Goal: Task Accomplishment & Management: Manage account settings

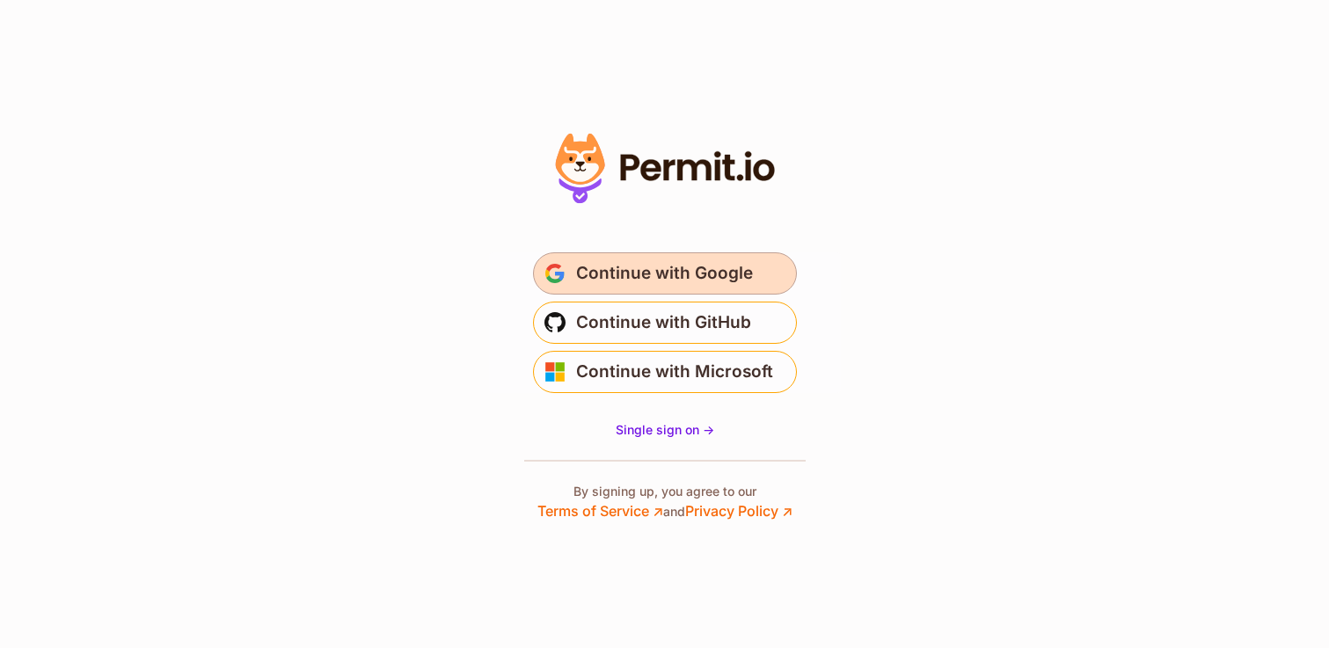
click at [656, 282] on span "Continue with Google" at bounding box center [664, 274] width 177 height 28
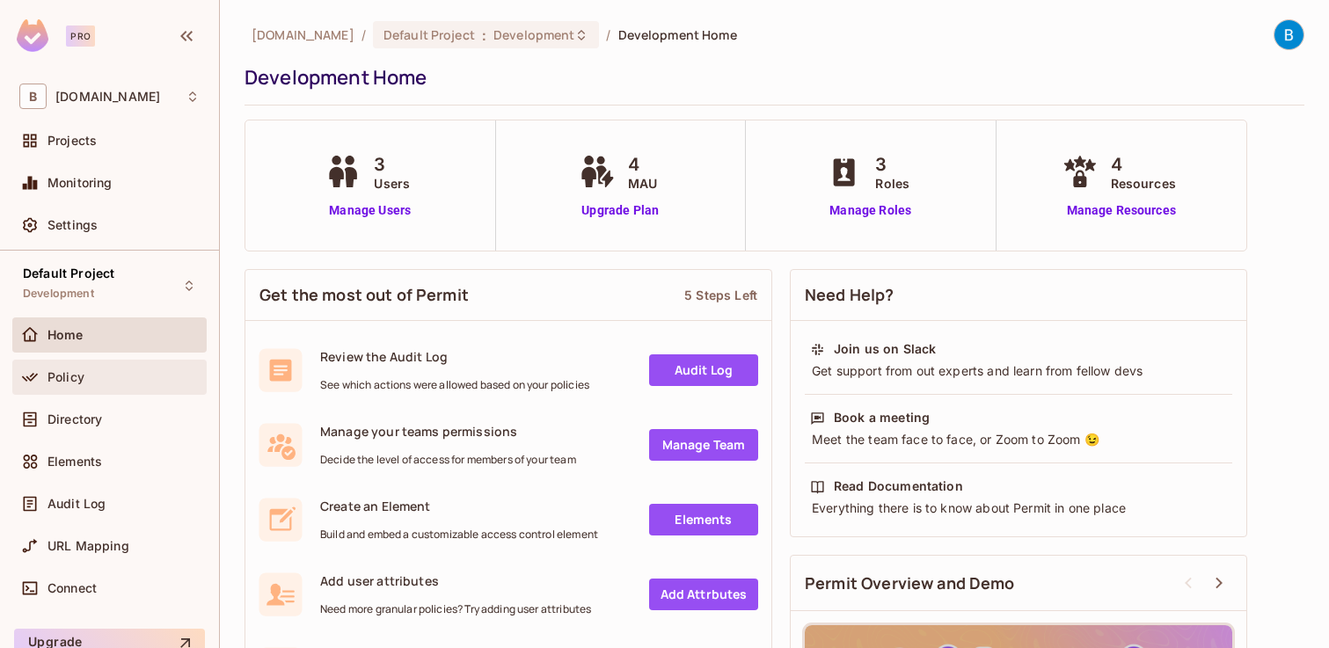
click at [62, 380] on span "Policy" at bounding box center [66, 377] width 37 height 14
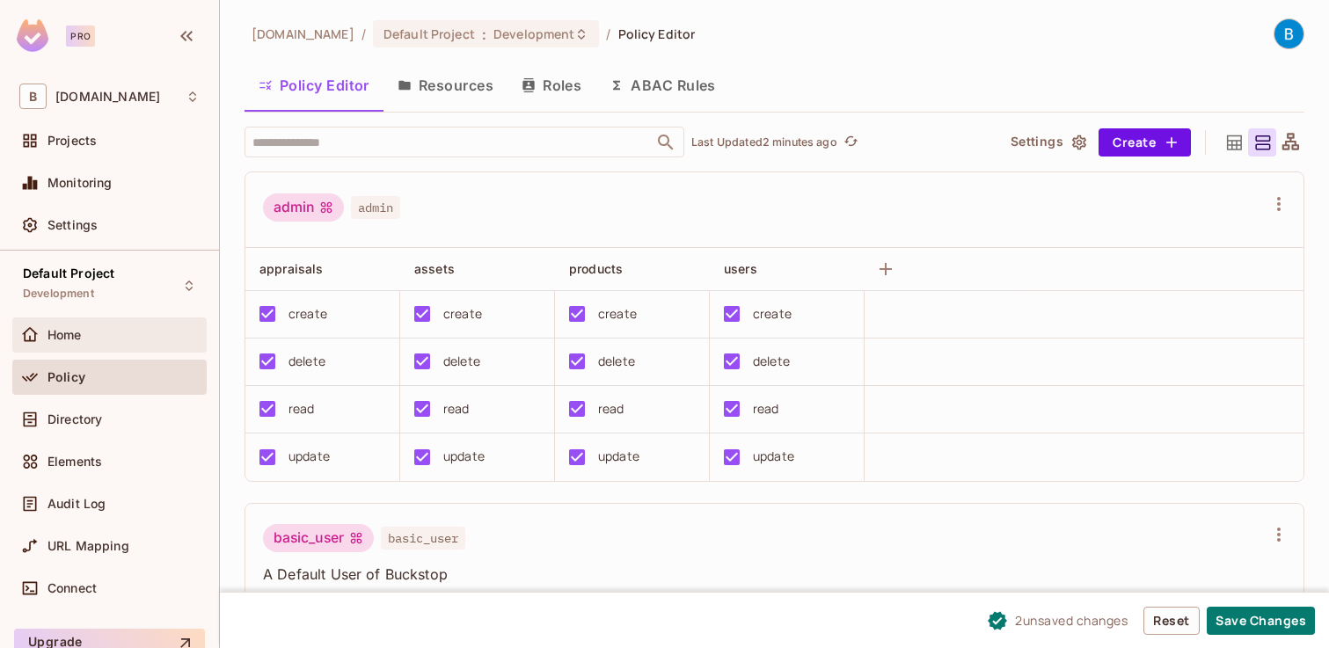
click at [120, 341] on div "Home" at bounding box center [124, 335] width 152 height 14
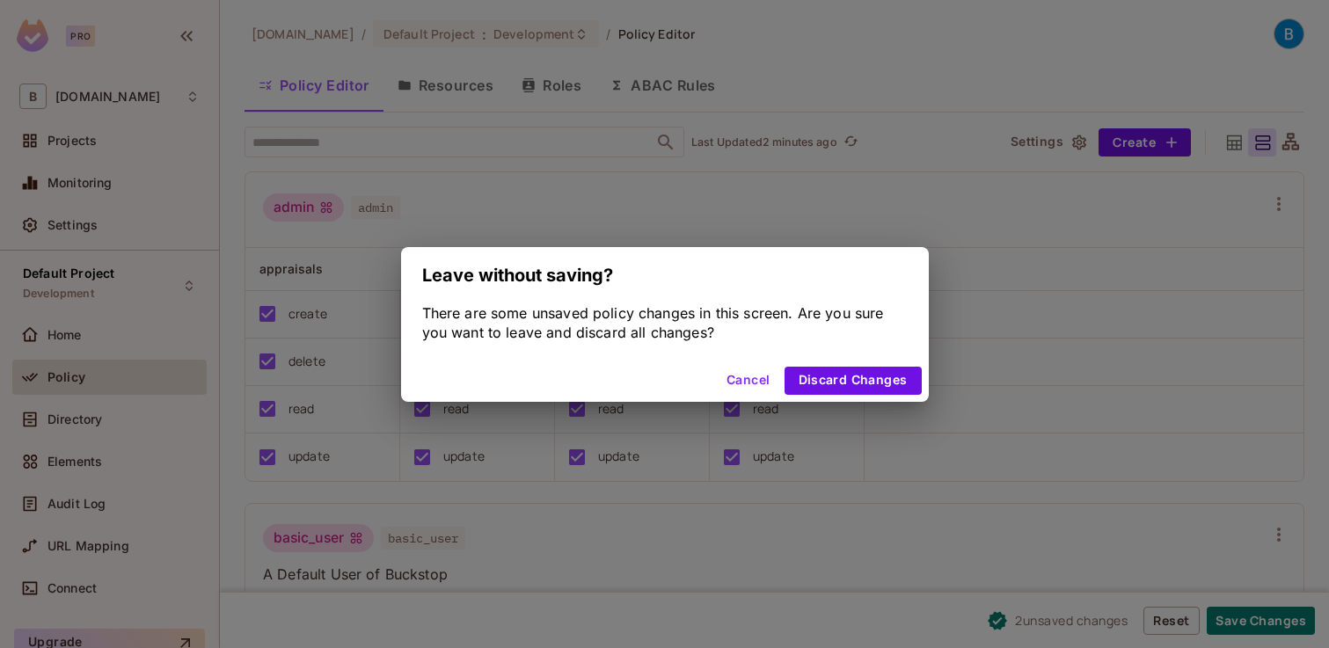
click at [742, 372] on button "Cancel" at bounding box center [748, 381] width 57 height 28
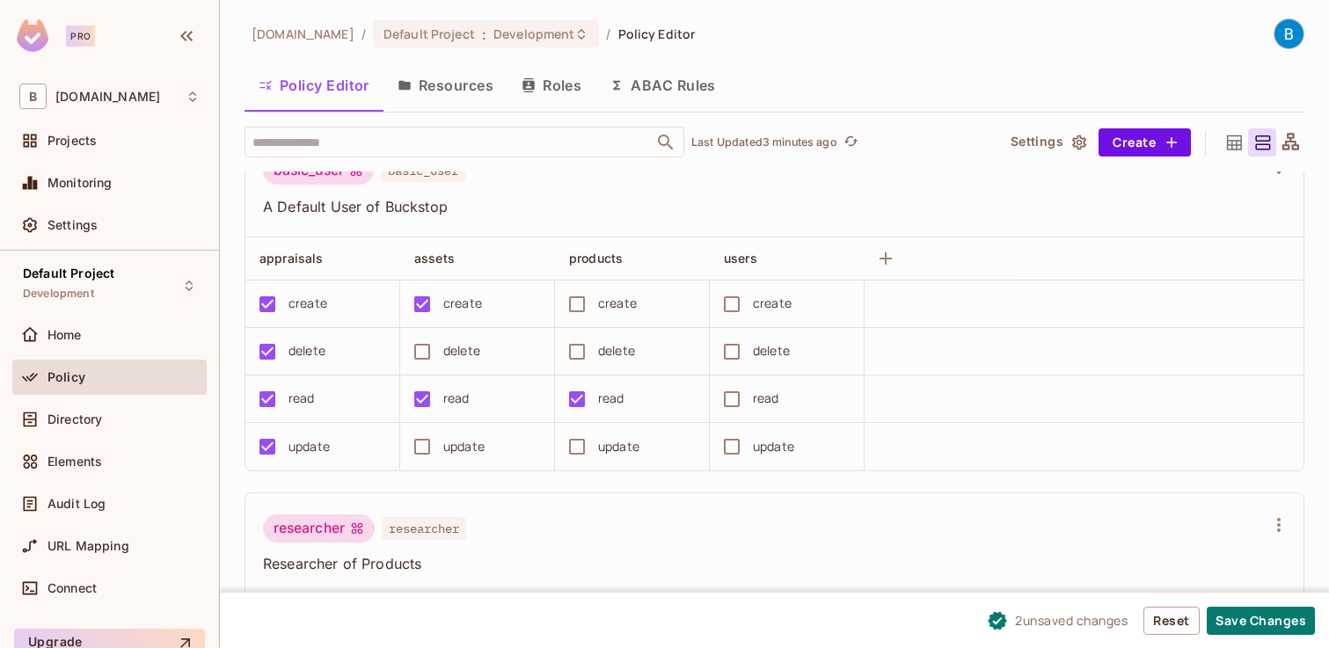
scroll to position [375, 0]
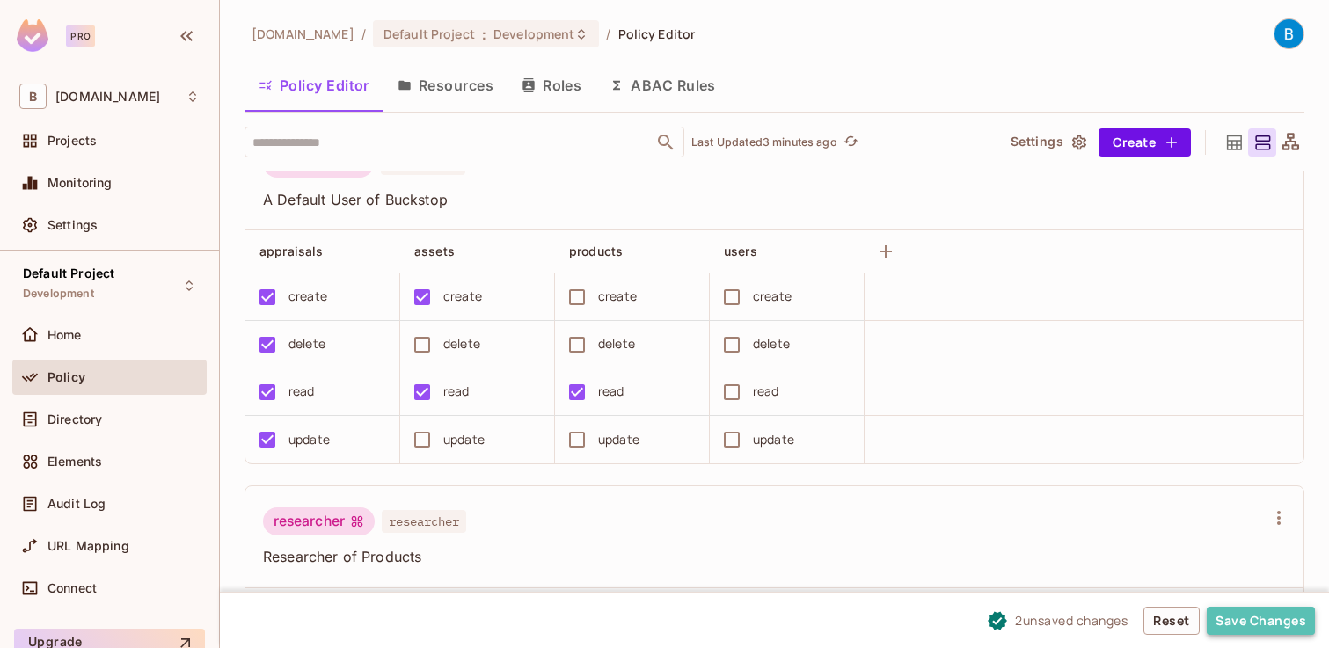
click at [1266, 620] on button "Save Changes" at bounding box center [1261, 621] width 108 height 28
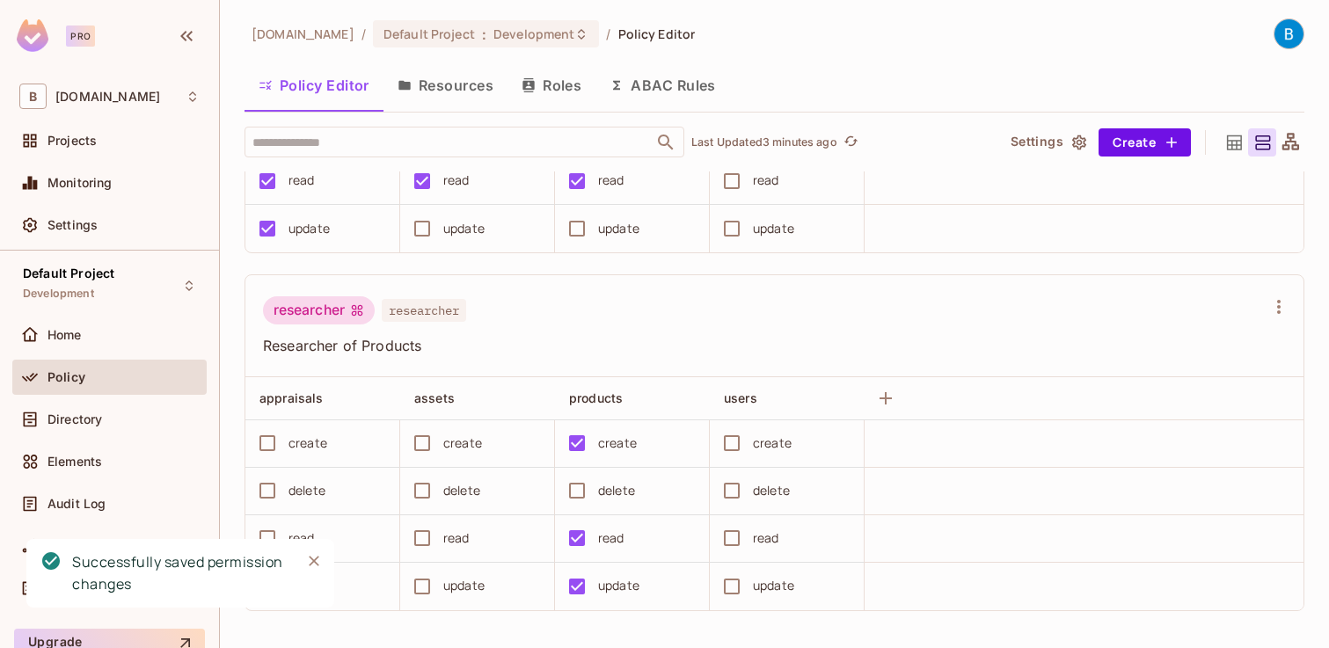
scroll to position [592, 0]
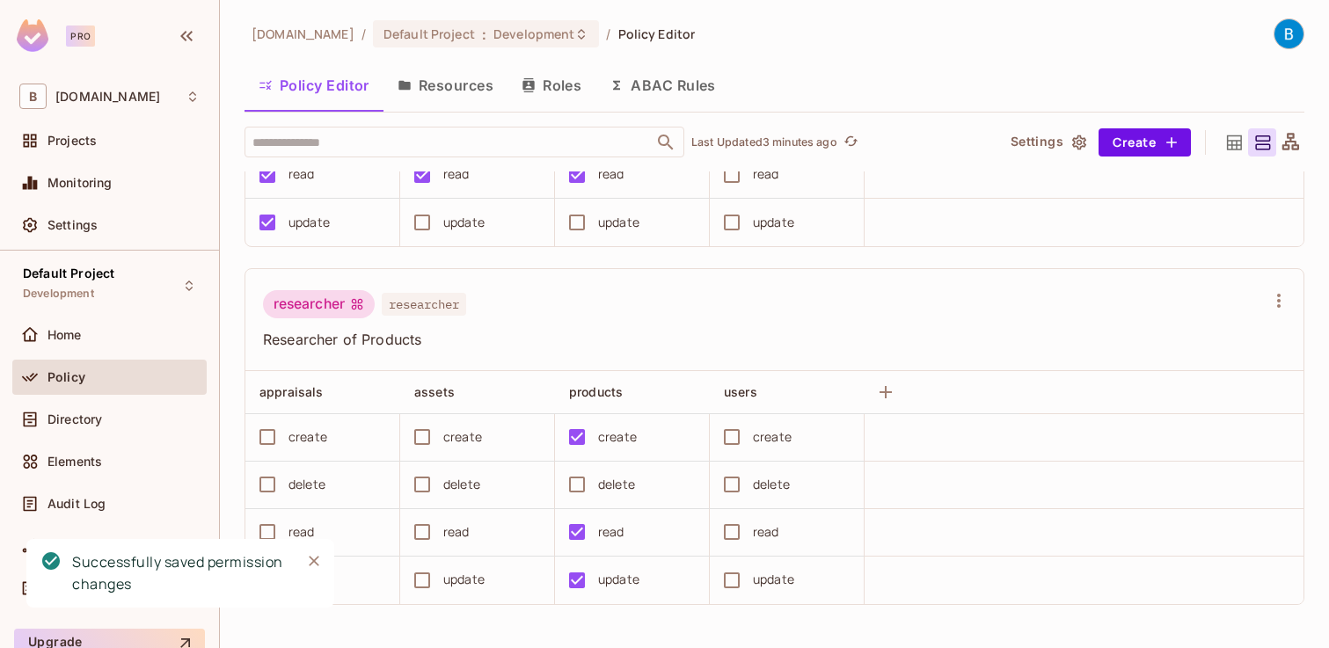
click at [453, 94] on button "Resources" at bounding box center [446, 85] width 124 height 44
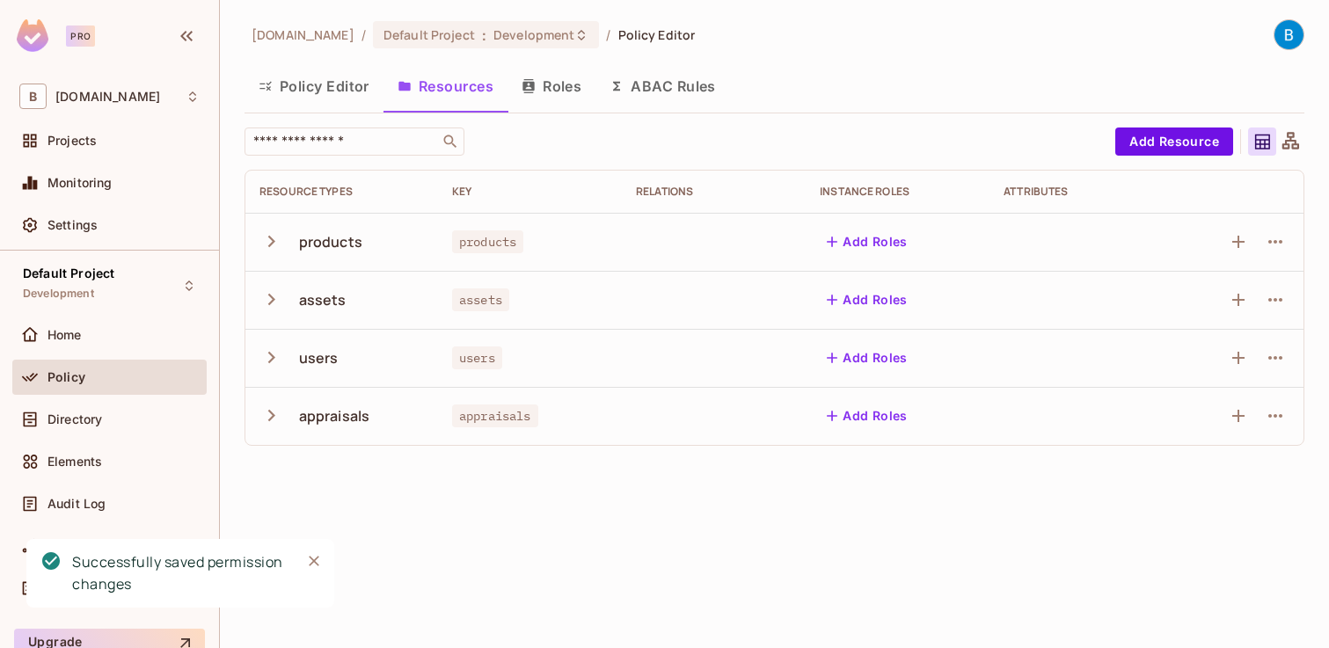
click at [307, 86] on button "Policy Editor" at bounding box center [314, 86] width 139 height 44
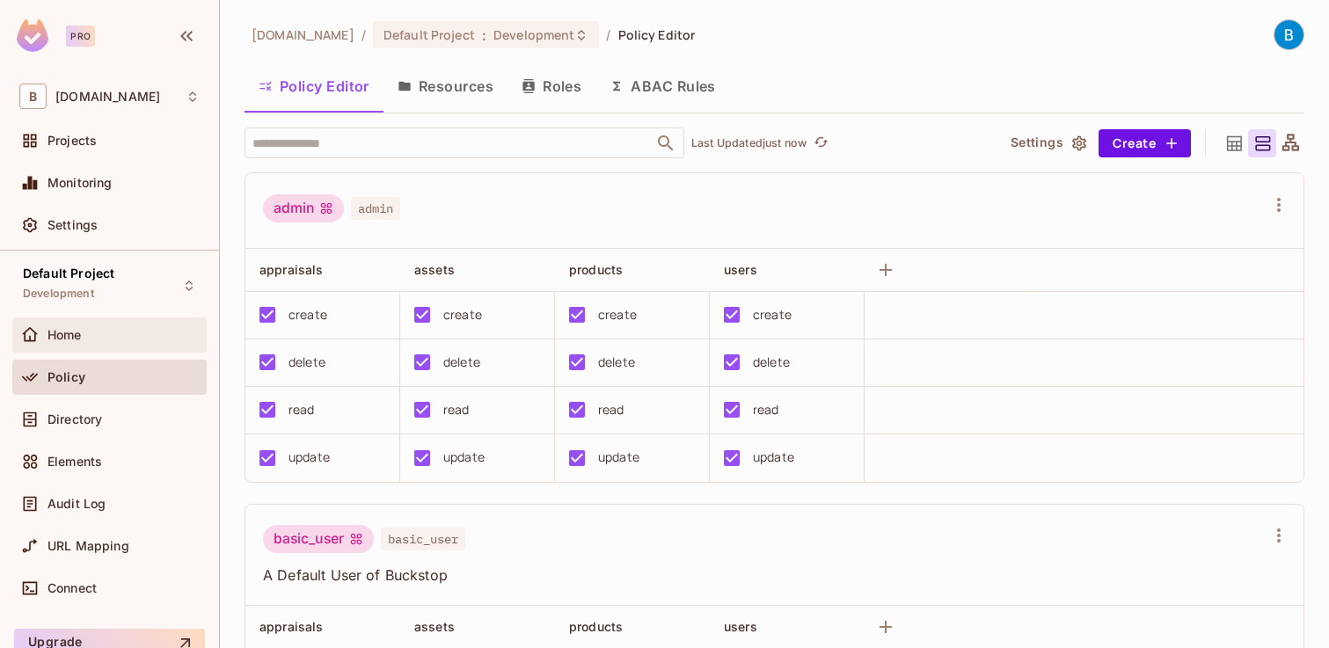
click at [125, 333] on div "Home" at bounding box center [124, 335] width 152 height 14
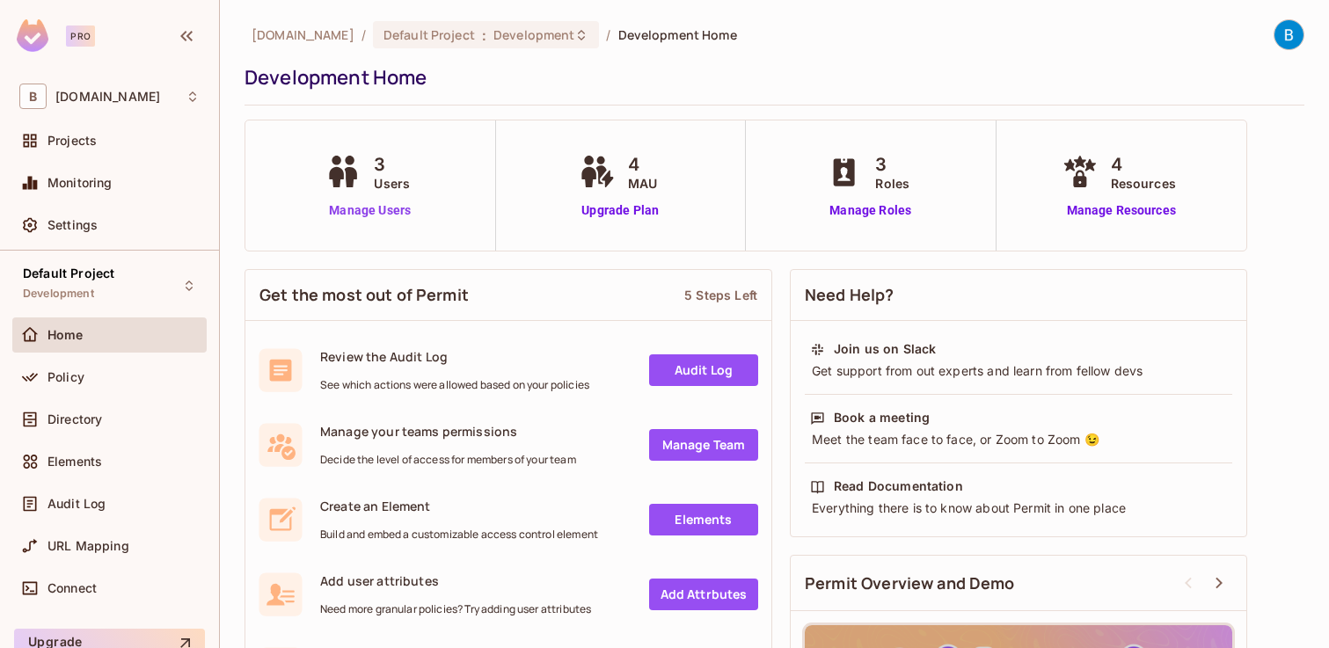
click at [365, 211] on link "Manage Users" at bounding box center [370, 210] width 98 height 18
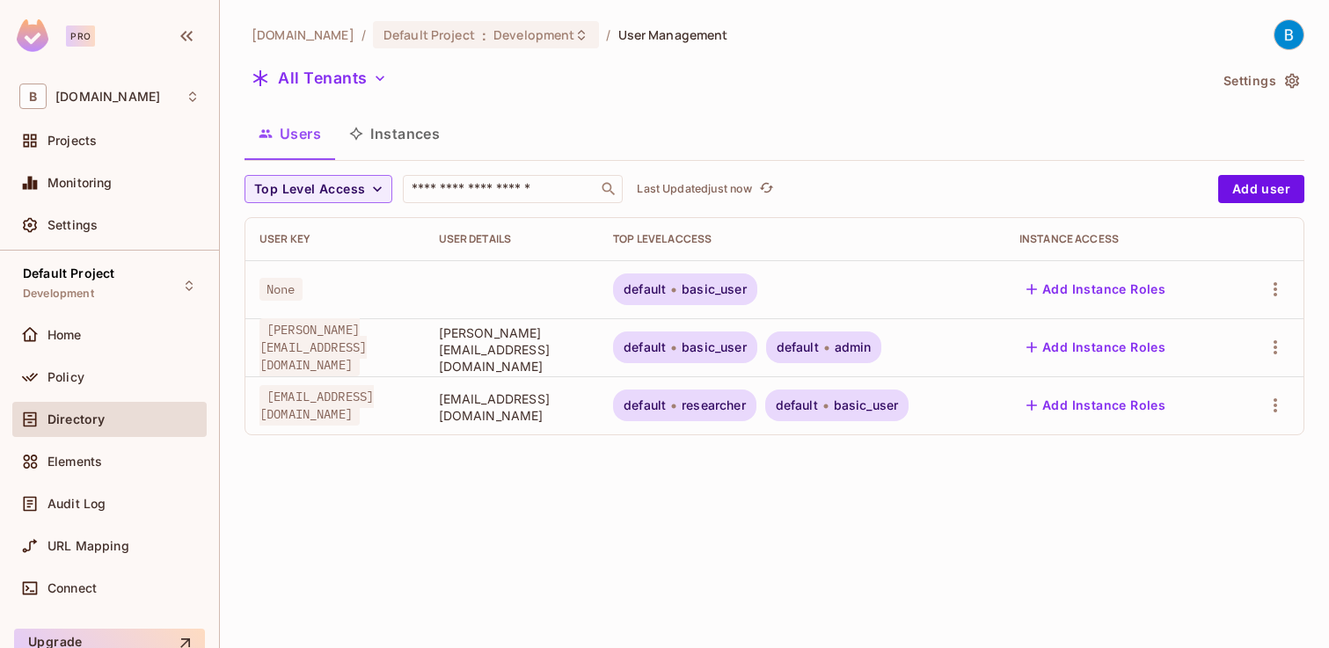
click at [746, 409] on span "researcher" at bounding box center [714, 406] width 64 height 14
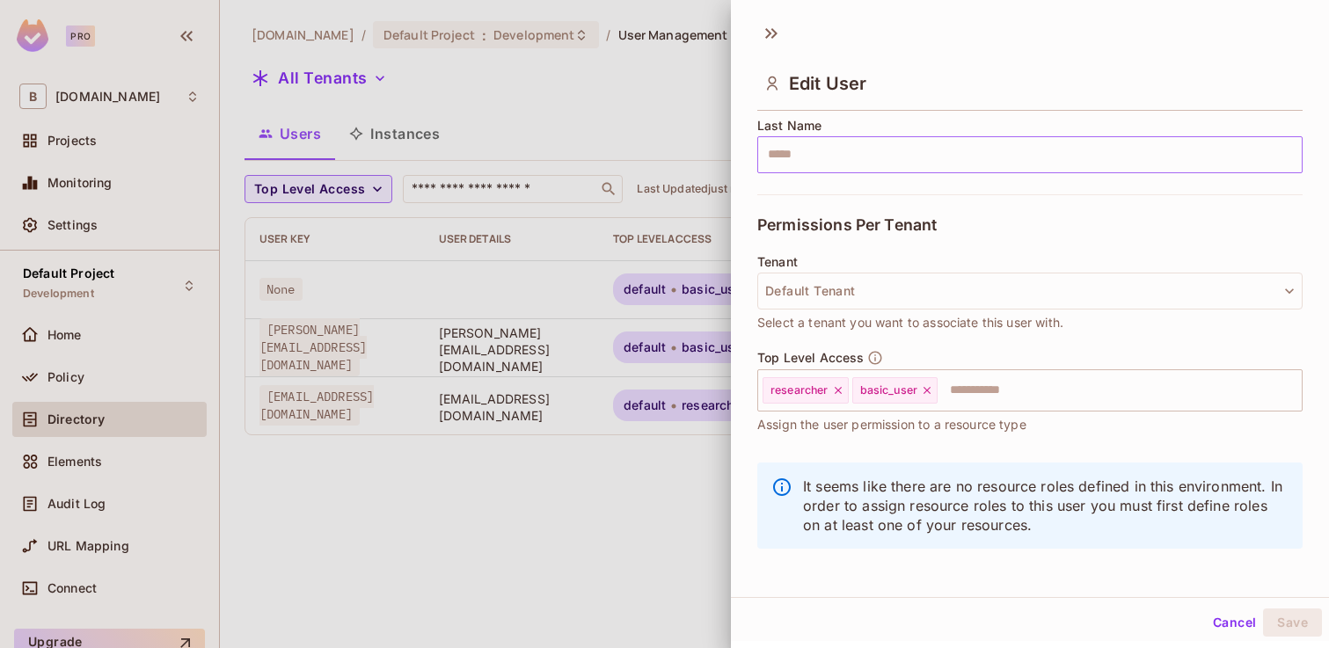
scroll to position [303, 0]
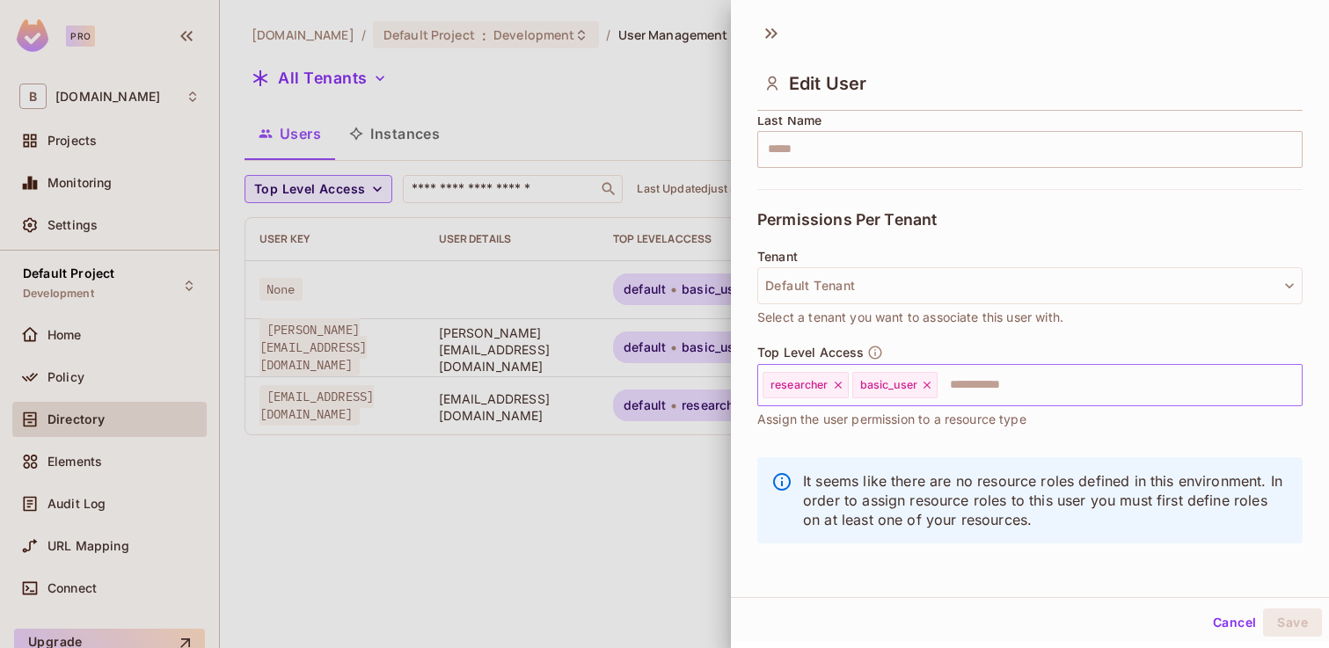
click at [841, 385] on icon at bounding box center [838, 385] width 12 height 12
click at [1297, 627] on button "Save" at bounding box center [1293, 623] width 59 height 28
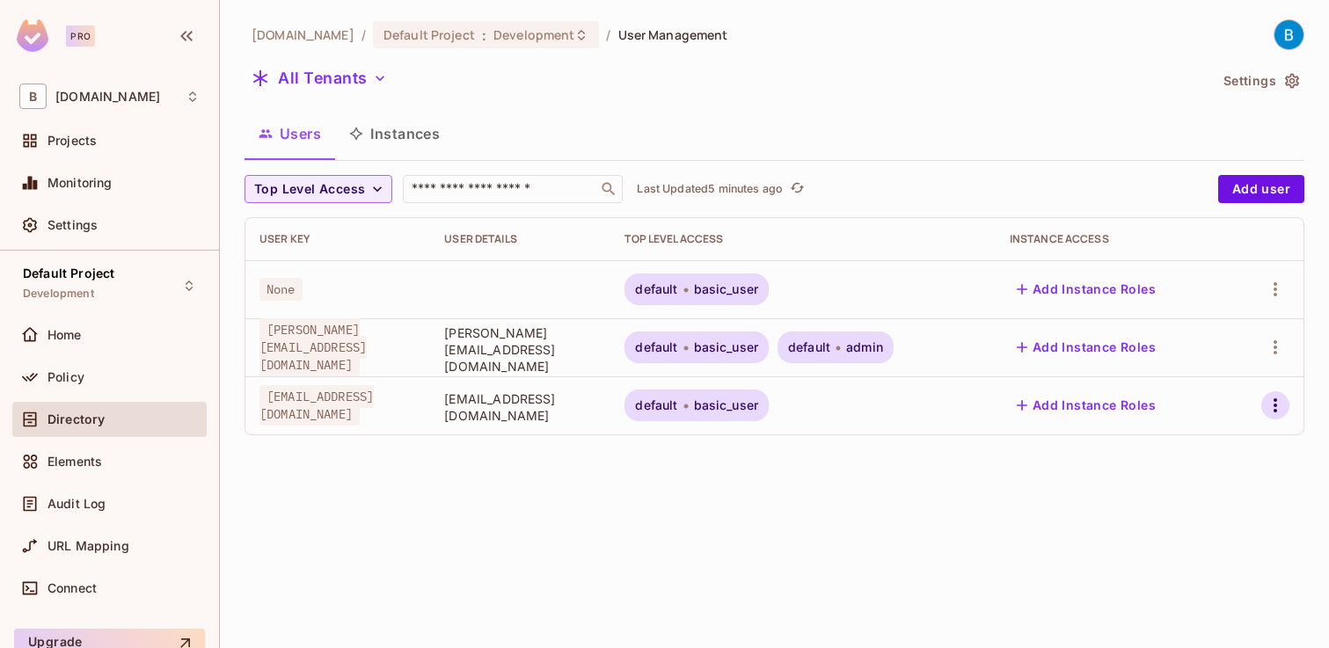
click at [1268, 403] on icon "button" at bounding box center [1275, 405] width 21 height 21
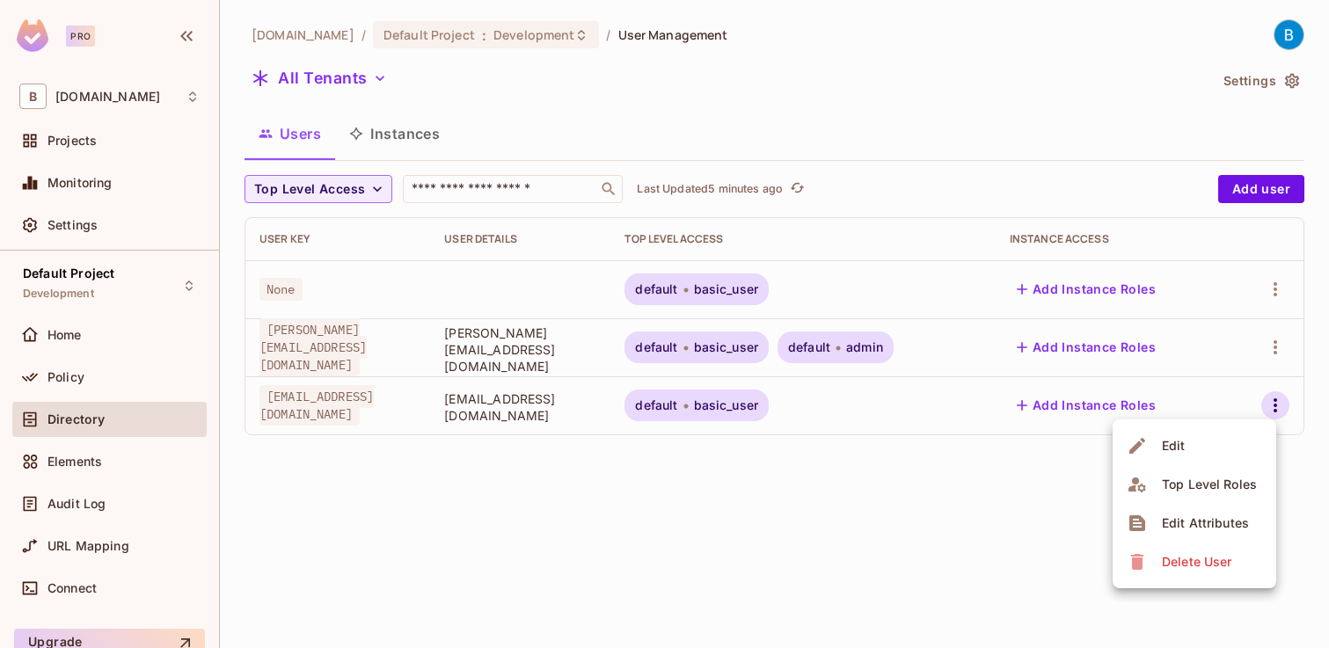
click at [1151, 437] on div "Edit" at bounding box center [1159, 446] width 64 height 28
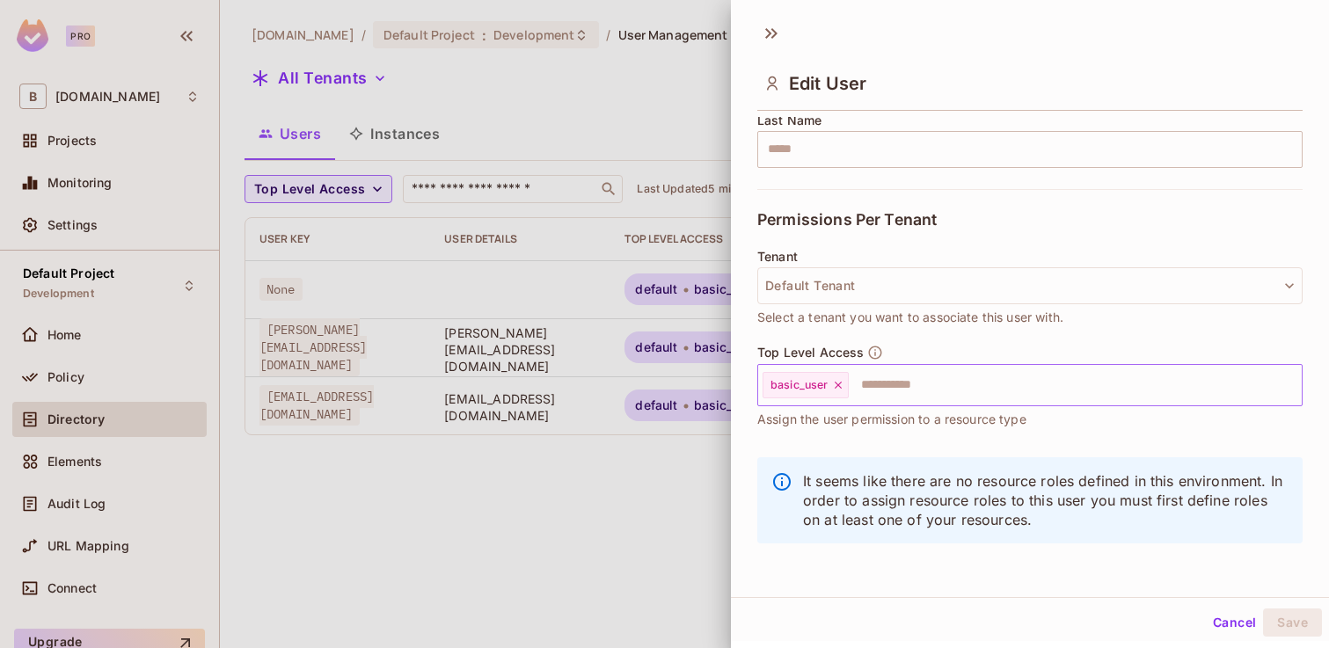
click at [940, 382] on input "text" at bounding box center [1060, 385] width 418 height 35
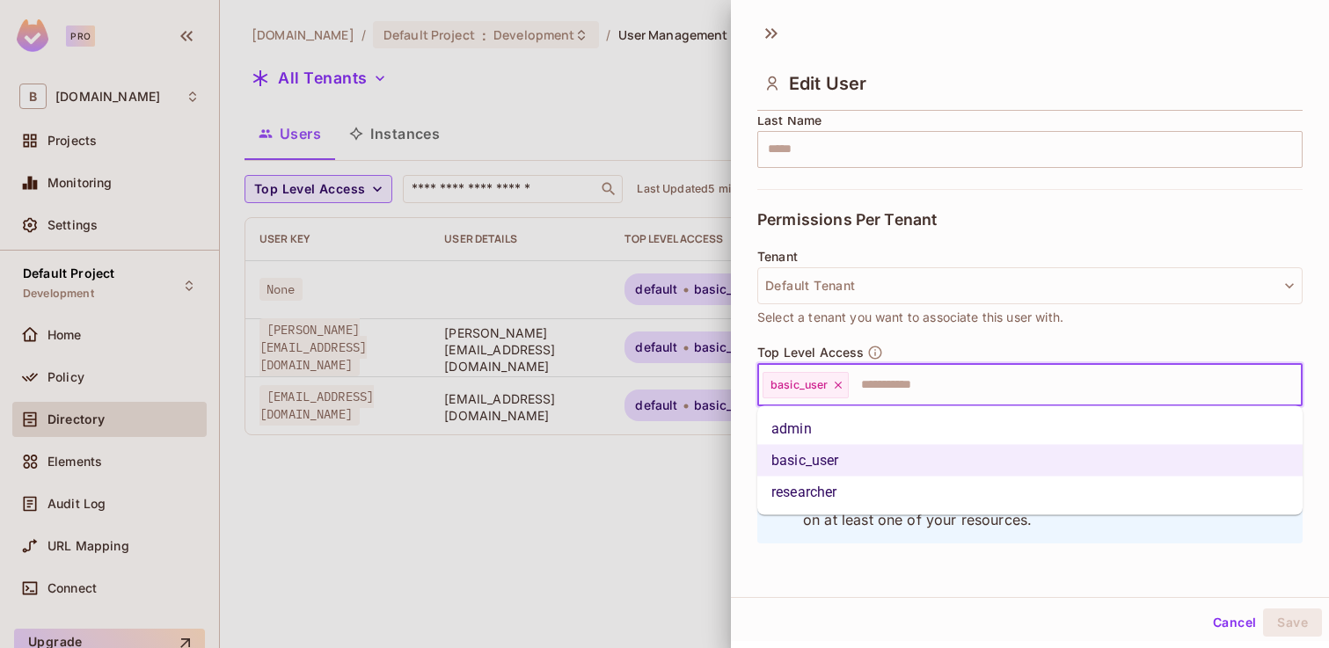
click at [884, 479] on li "researcher" at bounding box center [1031, 493] width 546 height 32
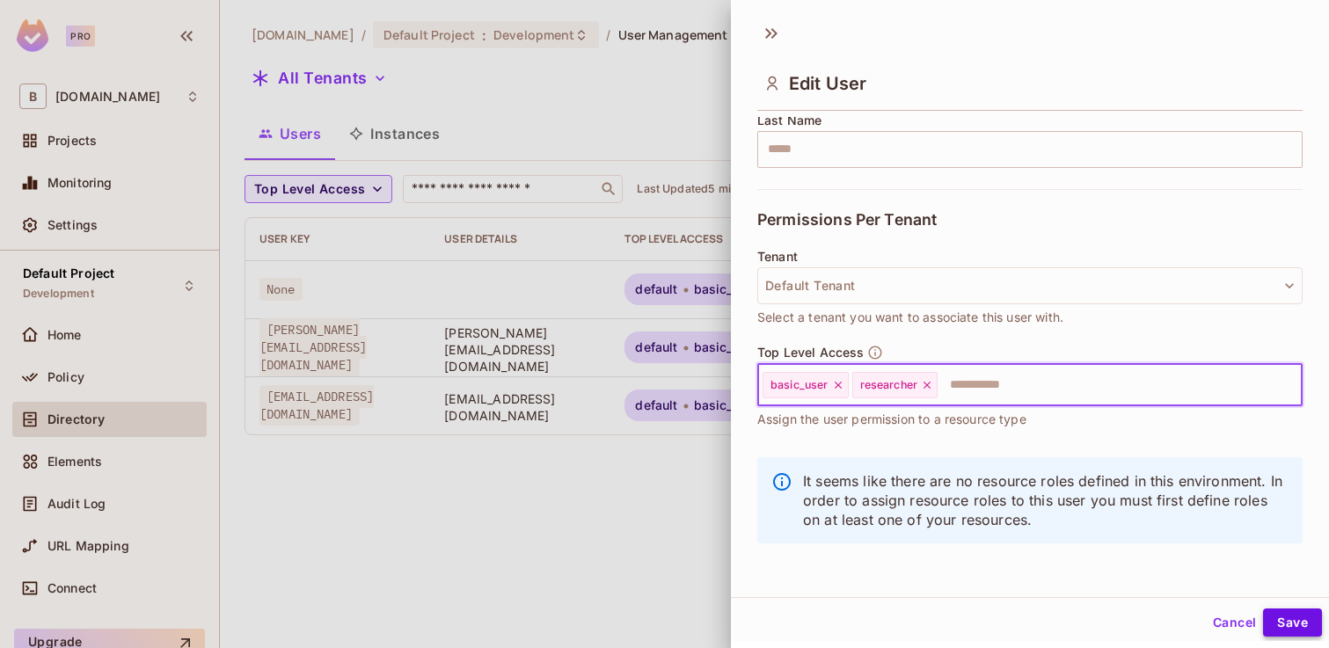
click at [1293, 612] on button "Save" at bounding box center [1293, 623] width 59 height 28
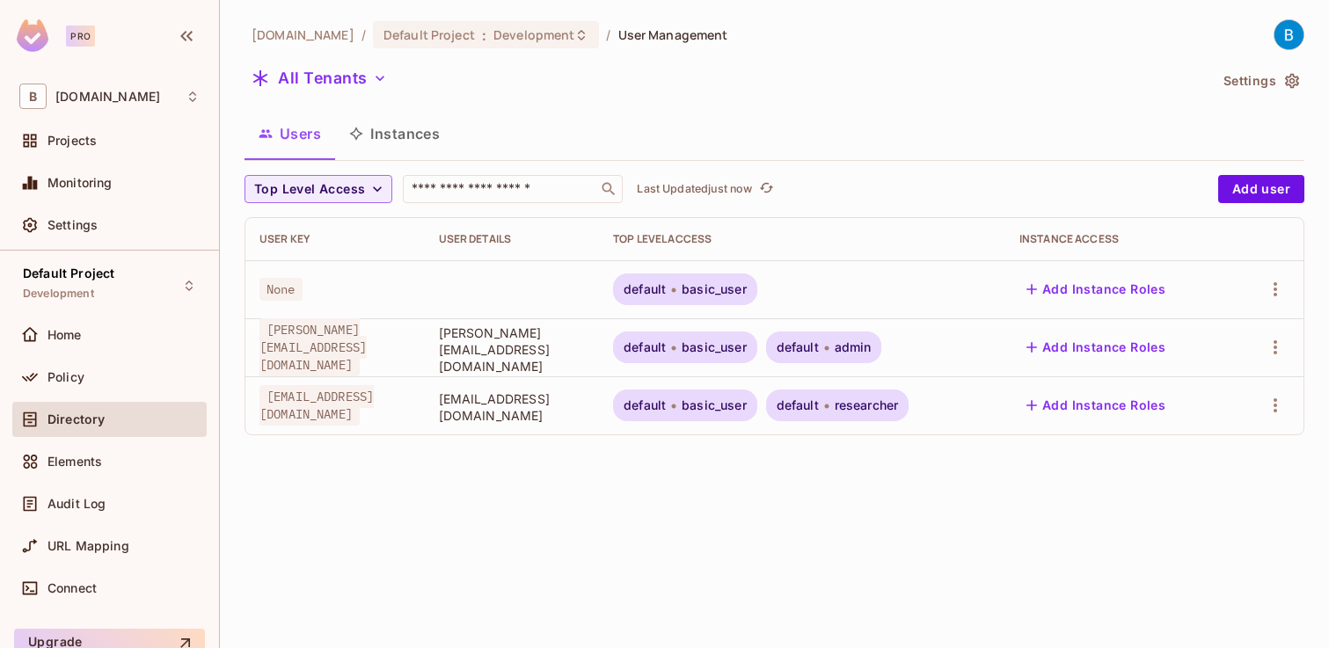
click at [996, 482] on div "buckstop.com / Default Project : Development / User Management All Tenants Sett…" at bounding box center [775, 324] width 1110 height 648
click at [76, 383] on span "Policy" at bounding box center [66, 377] width 37 height 14
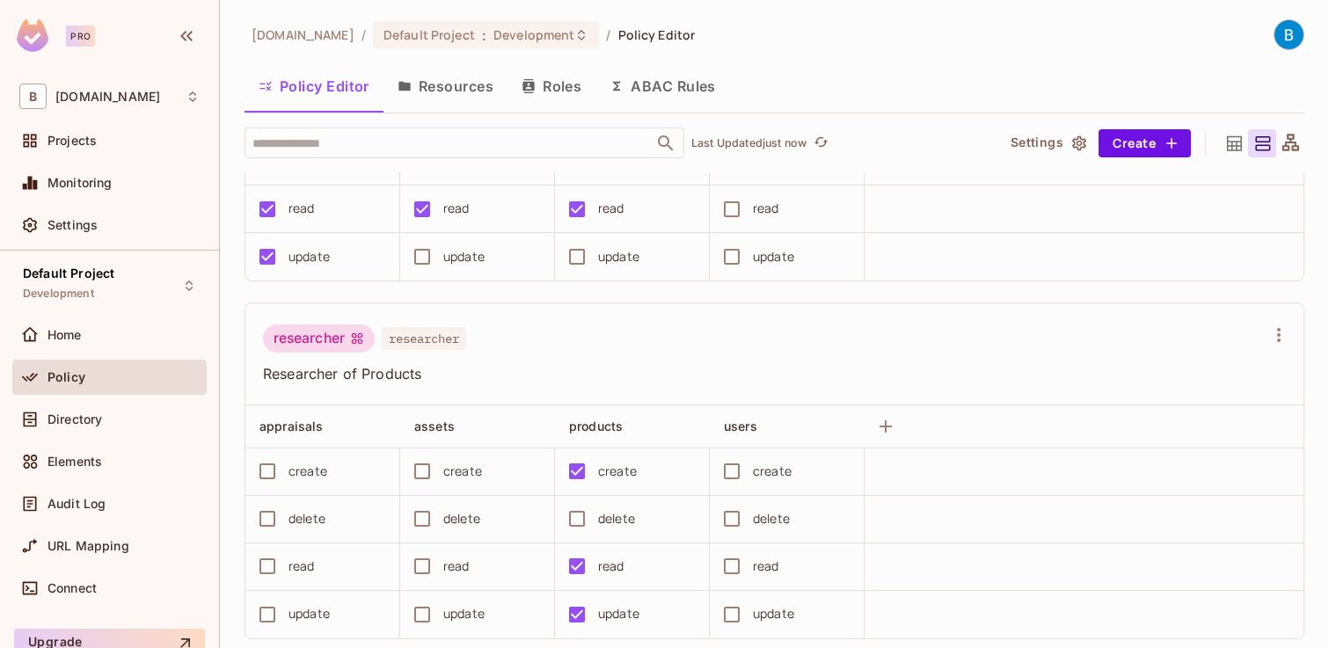
scroll to position [592, 0]
